Goal: Information Seeking & Learning: Learn about a topic

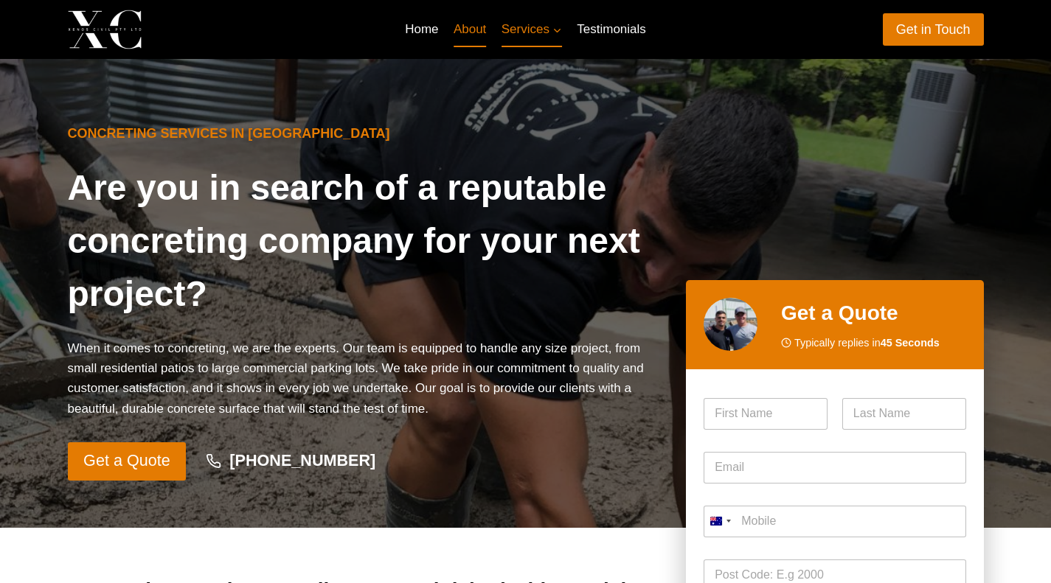
click at [470, 33] on link "About" at bounding box center [470, 29] width 48 height 35
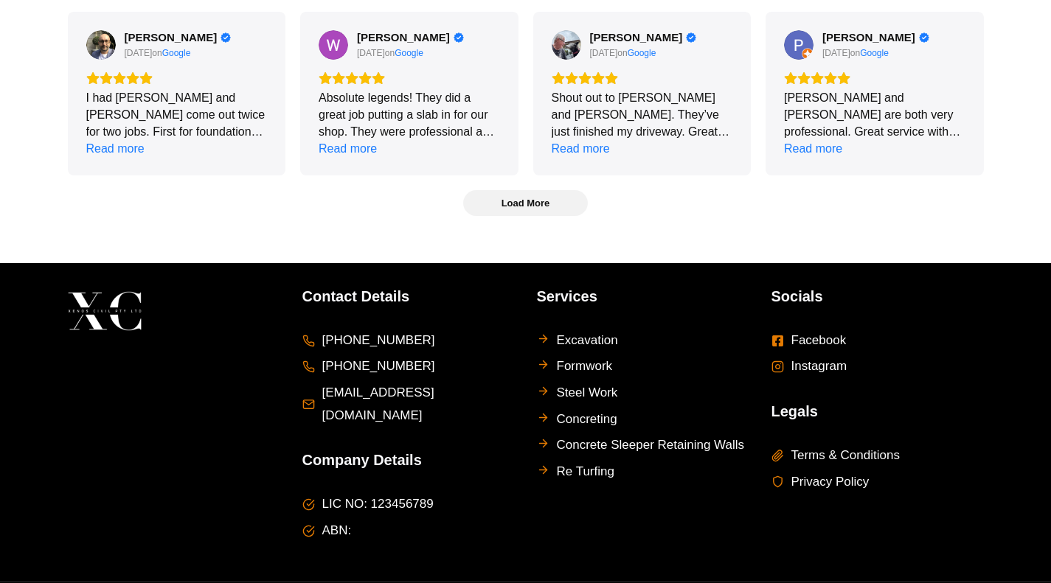
scroll to position [3887, 0]
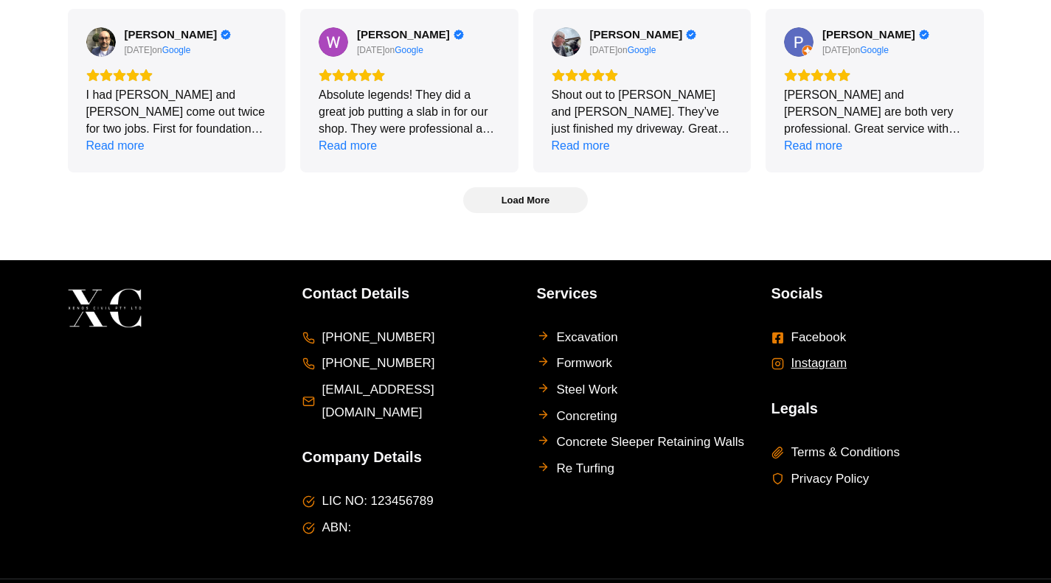
click at [827, 352] on span "Instagram" at bounding box center [819, 363] width 56 height 23
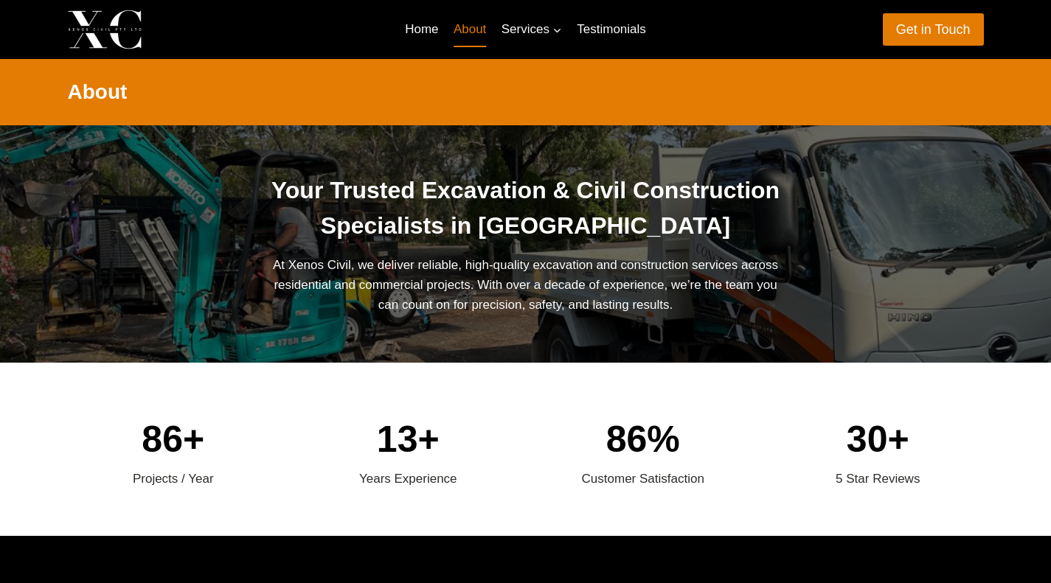
scroll to position [1562, 0]
